Goal: Check status

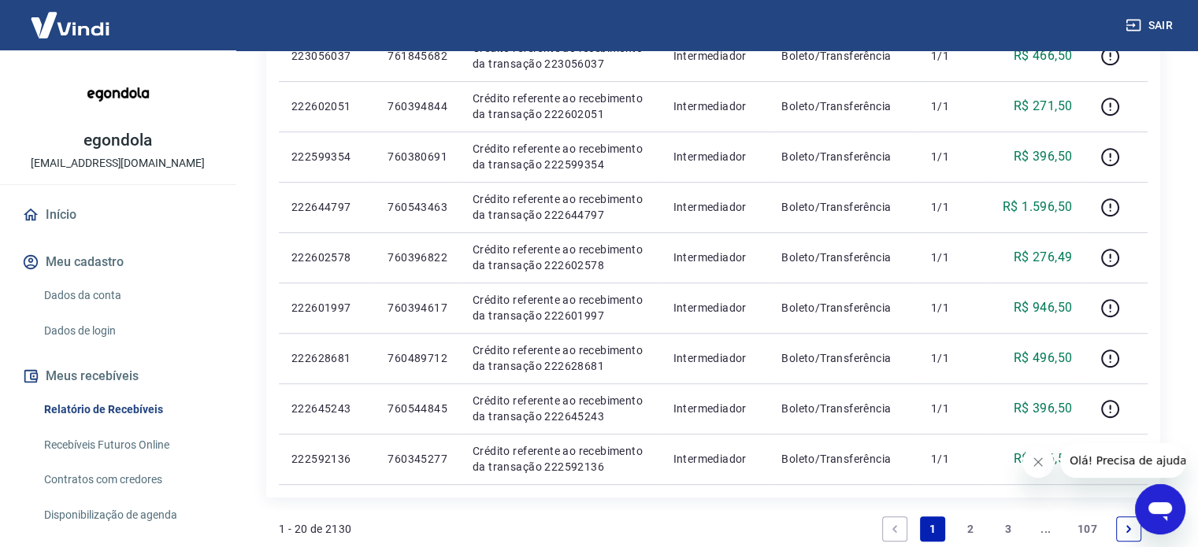
scroll to position [1091, 0]
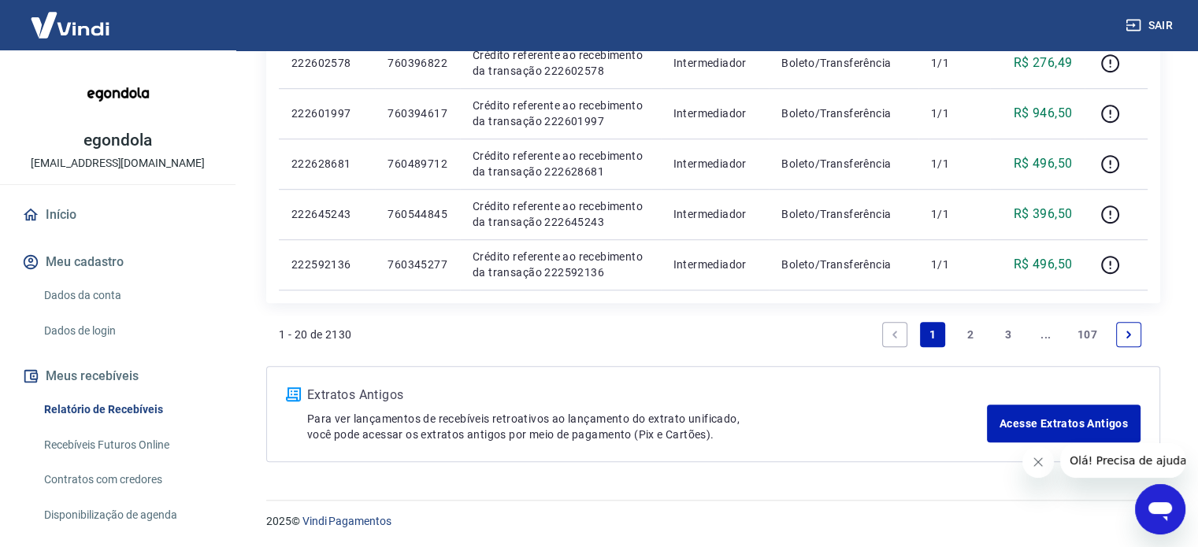
click at [976, 333] on link "2" at bounding box center [970, 334] width 25 height 25
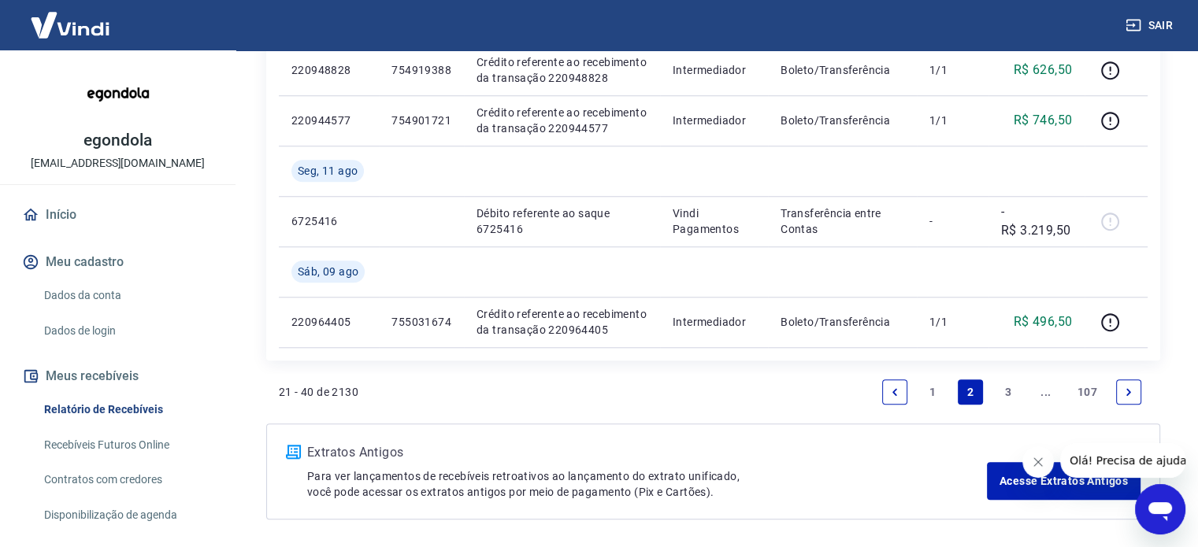
scroll to position [1494, 0]
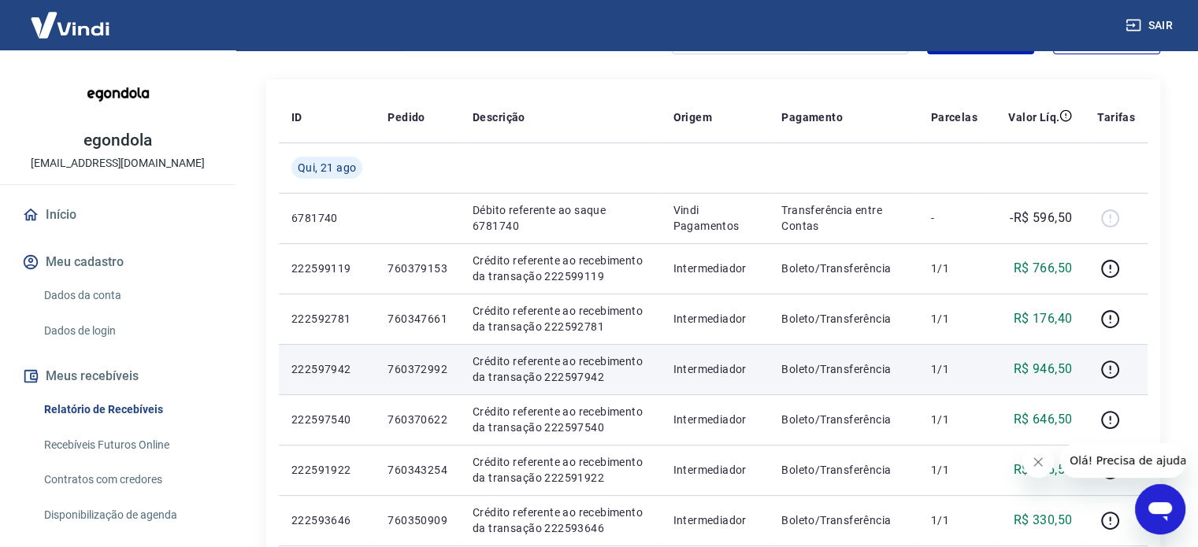
scroll to position [177, 0]
